Goal: Navigation & Orientation: Find specific page/section

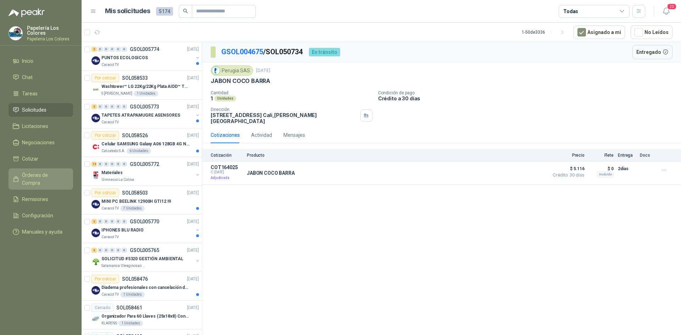
click at [48, 174] on span "Órdenes de Compra" at bounding box center [44, 179] width 44 height 16
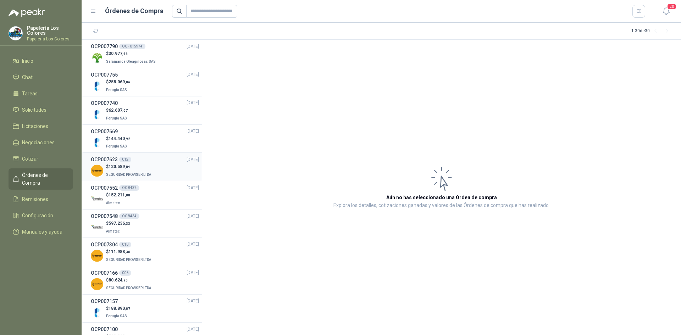
click at [9, 169] on link "Órdenes de Compra" at bounding box center [41, 179] width 65 height 21
click at [35, 196] on span "Remisiones" at bounding box center [35, 200] width 26 height 8
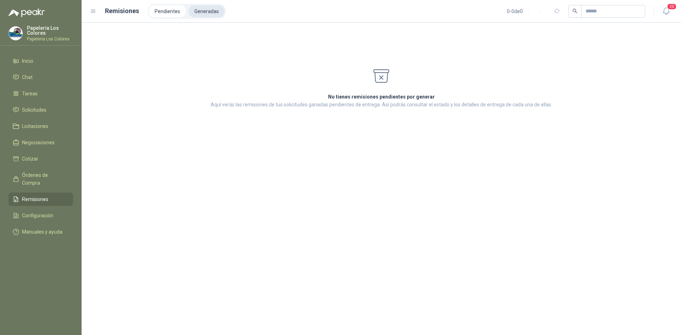
click at [210, 11] on li "Generadas" at bounding box center [207, 11] width 36 height 12
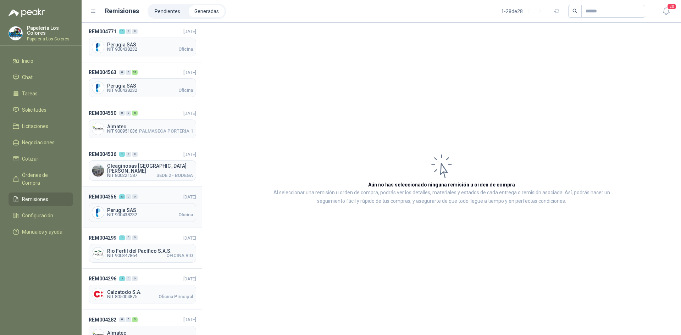
scroll to position [832, 0]
